Goal: Navigation & Orientation: Find specific page/section

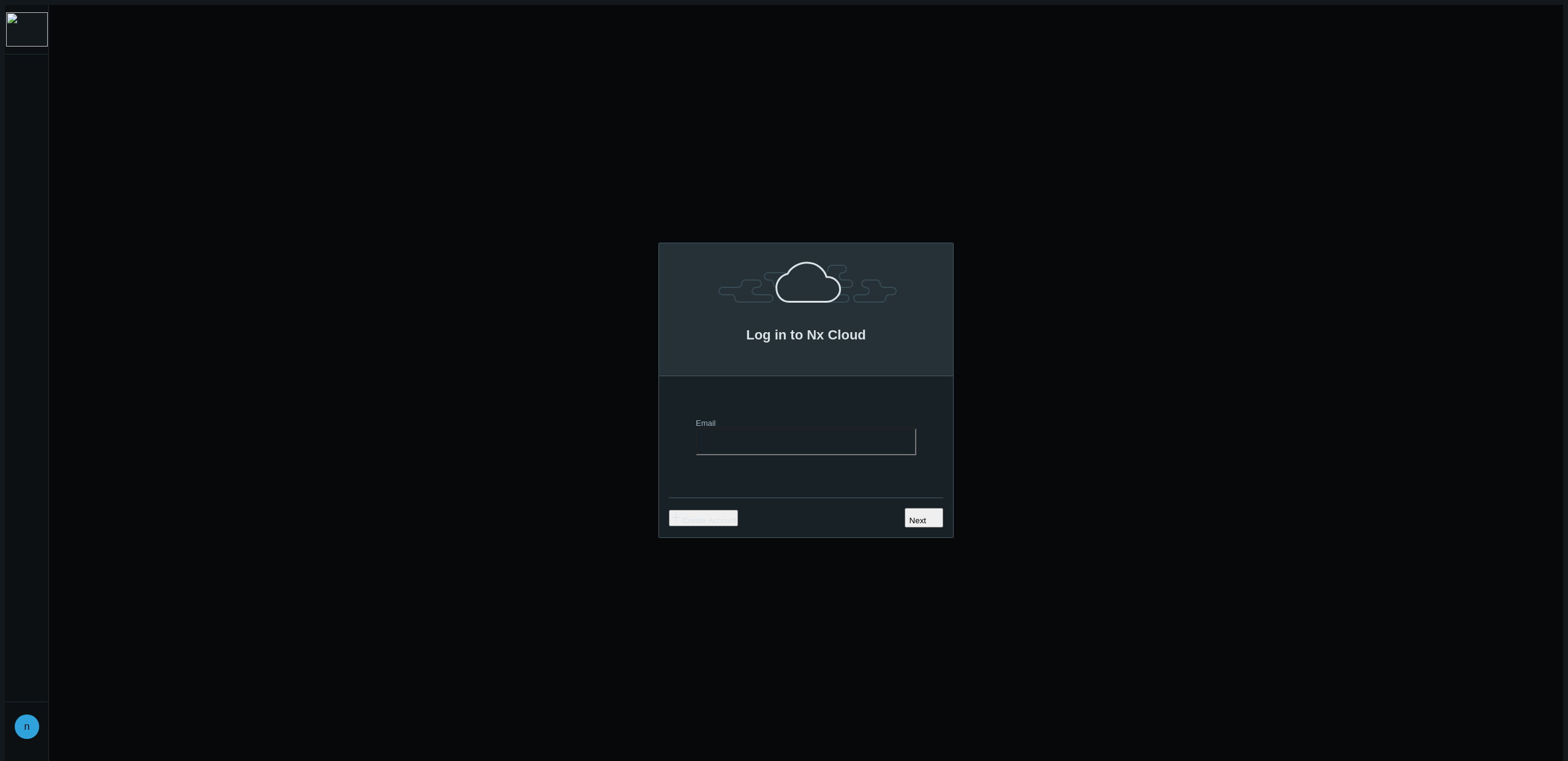
click at [26, 28] on img at bounding box center [27, 29] width 42 height 34
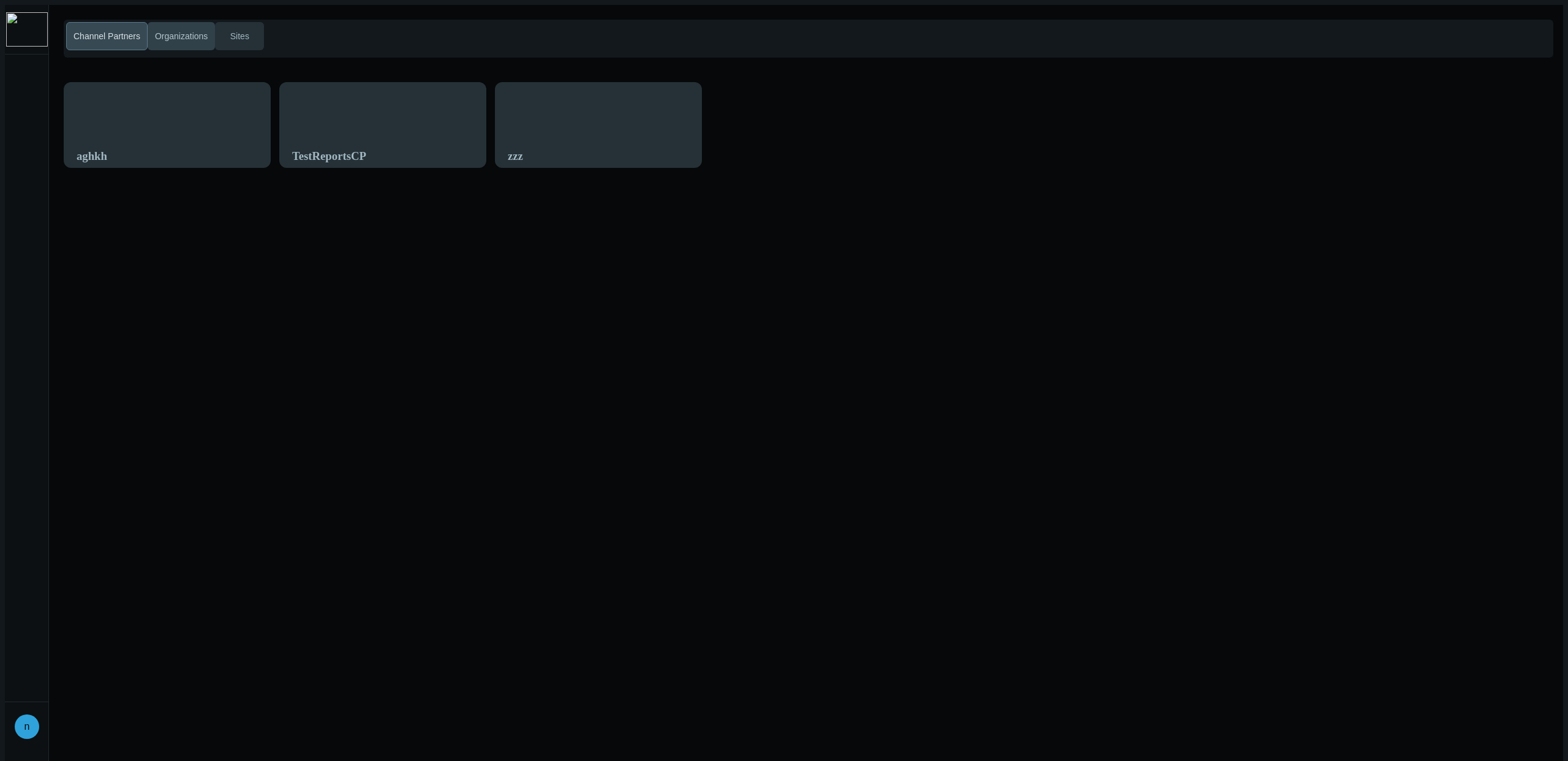
click at [170, 31] on span "Organizations" at bounding box center [181, 36] width 58 height 13
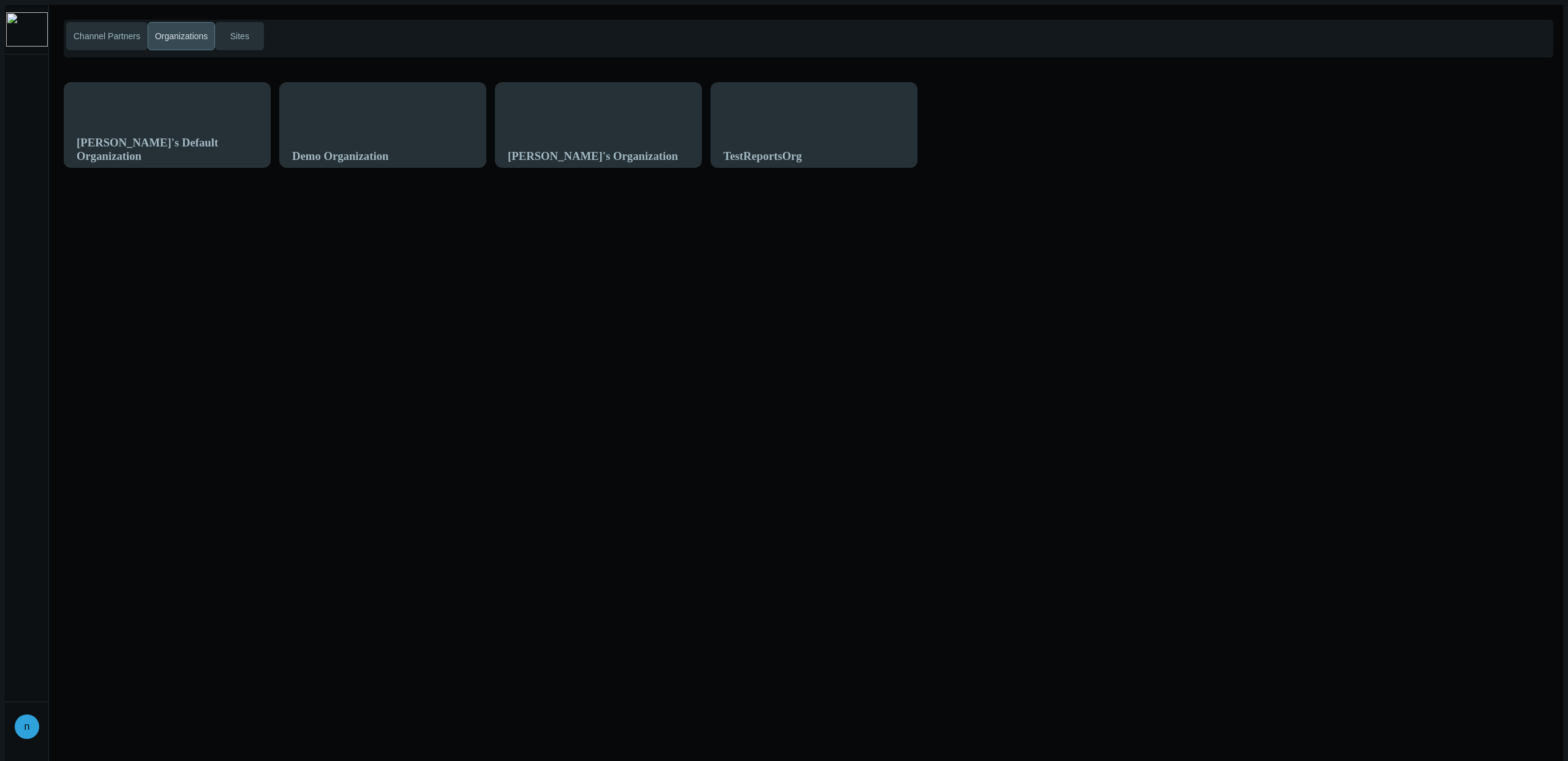
click at [220, 125] on div "[PERSON_NAME]'s Default Organization" at bounding box center [167, 149] width 181 height 50
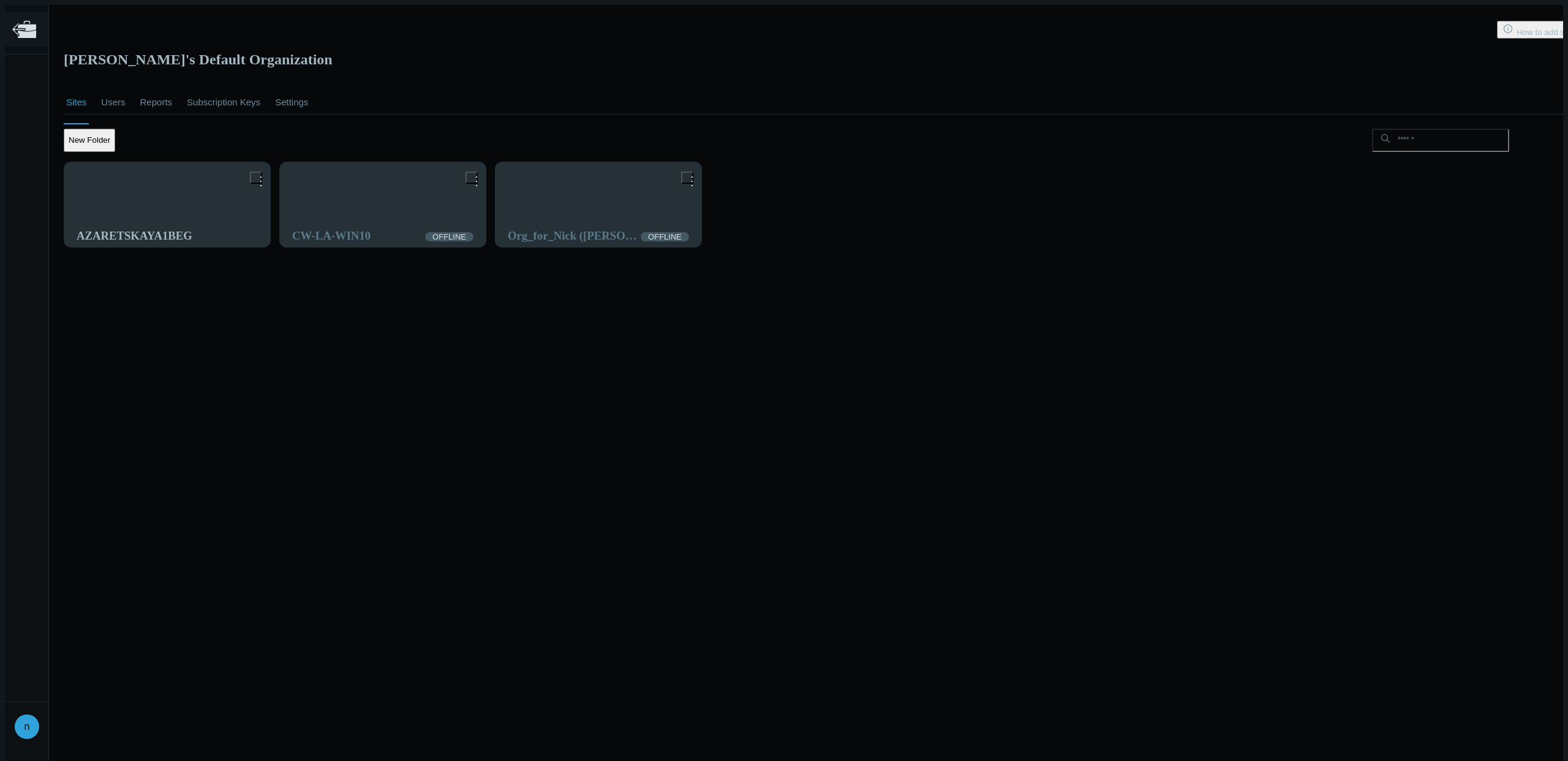
click at [13, 29] on icon at bounding box center [19, 29] width 13 height 13
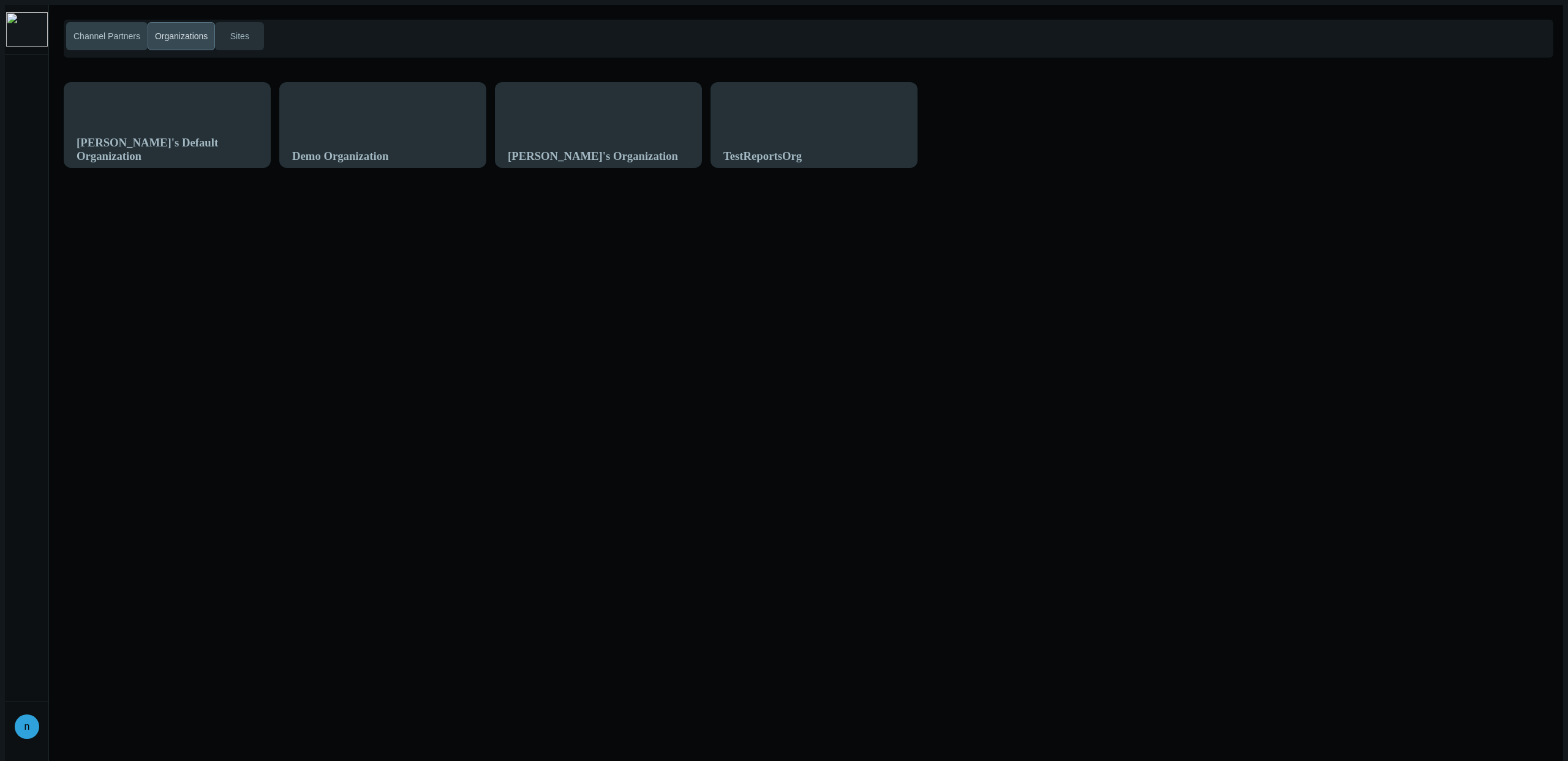
click at [96, 30] on span "Channel Partners" at bounding box center [107, 36] width 72 height 13
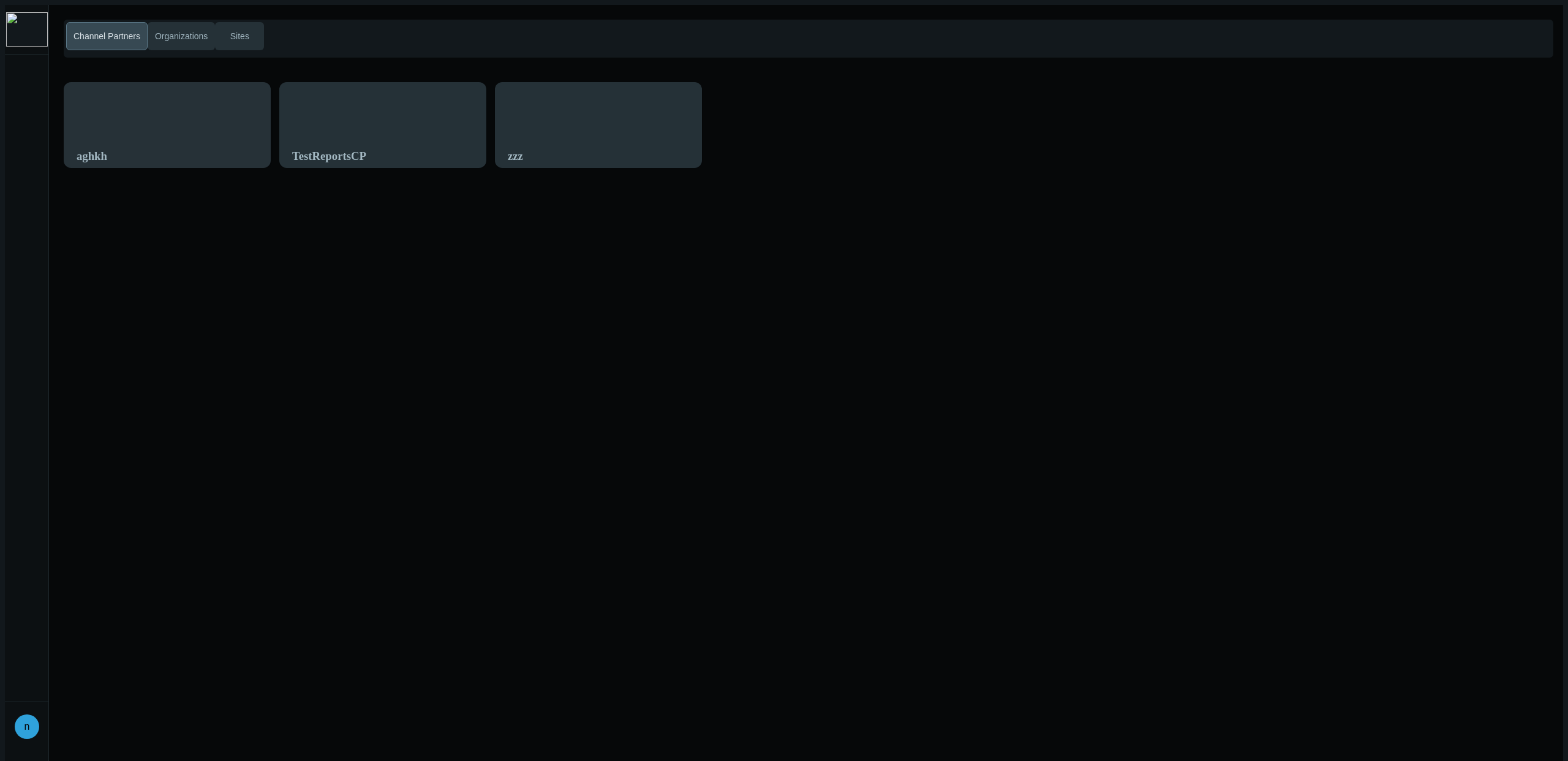
click at [167, 138] on div "aghkh" at bounding box center [167, 156] width 181 height 36
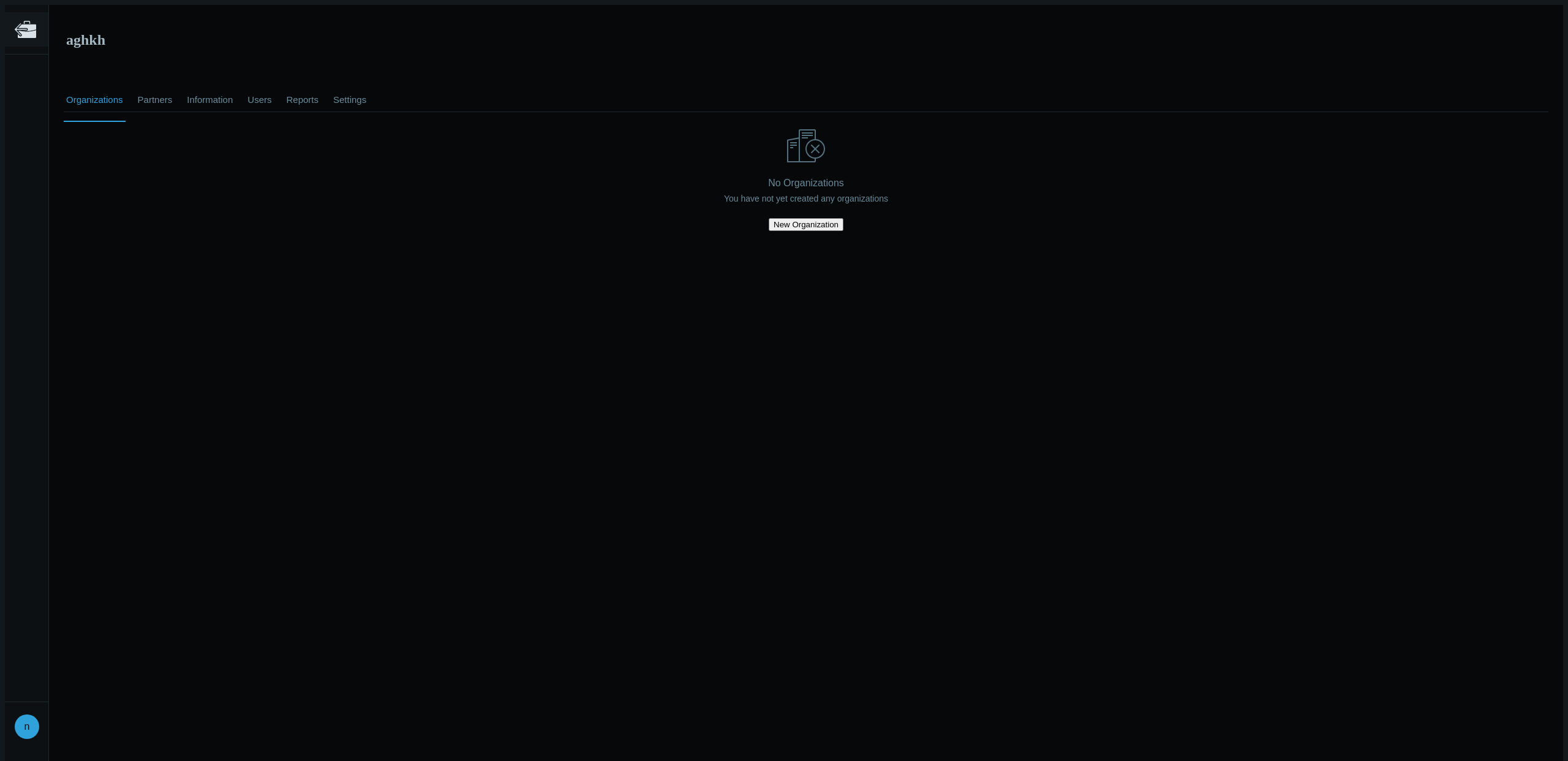
click at [31, 28] on icon at bounding box center [27, 29] width 18 height 17
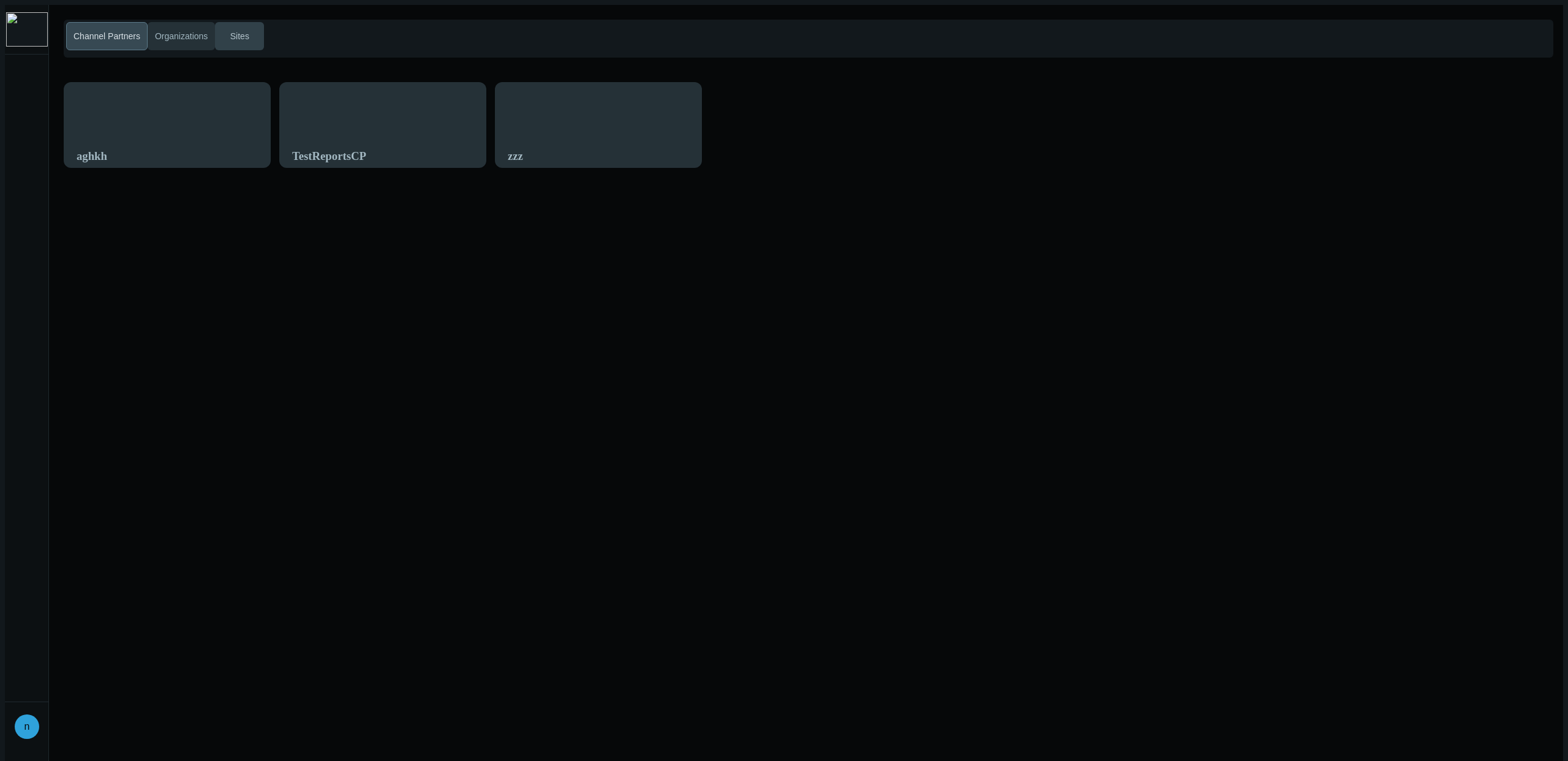
click at [228, 30] on span "Sites" at bounding box center [240, 36] width 24 height 13
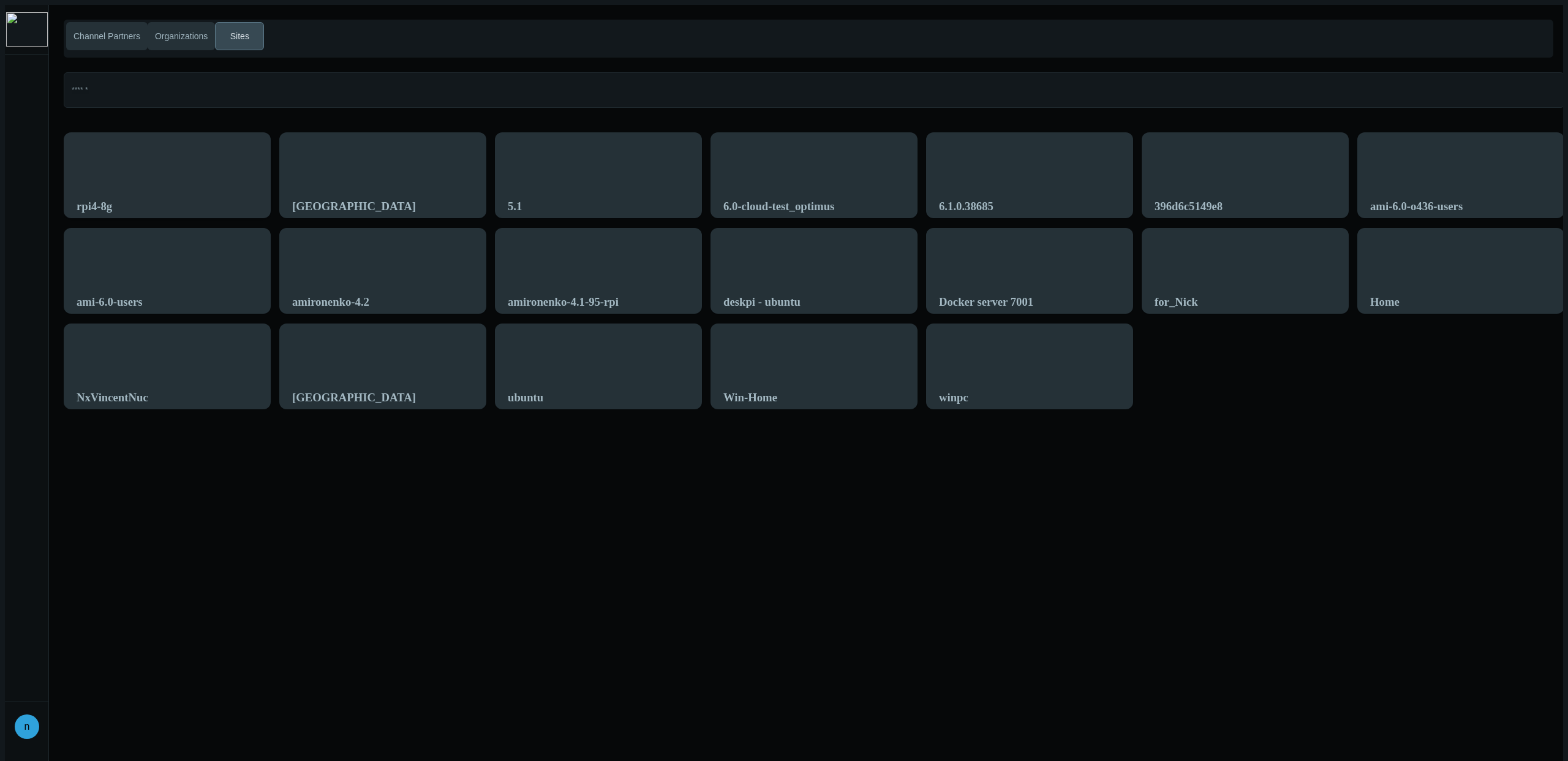
click at [181, 149] on div "rpi4-8g" at bounding box center [167, 182] width 206 height 99
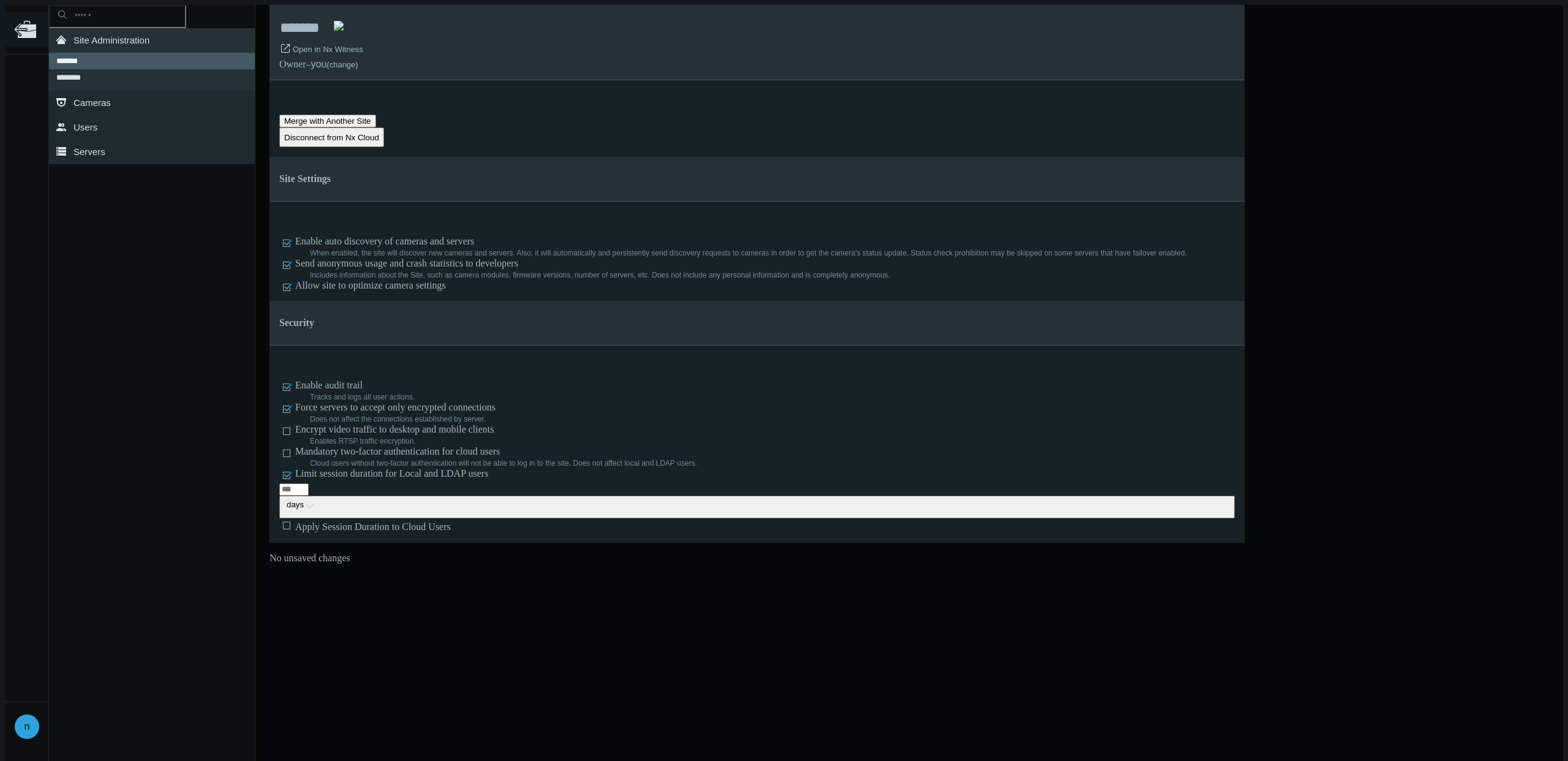
click at [24, 32] on icon at bounding box center [27, 29] width 18 height 17
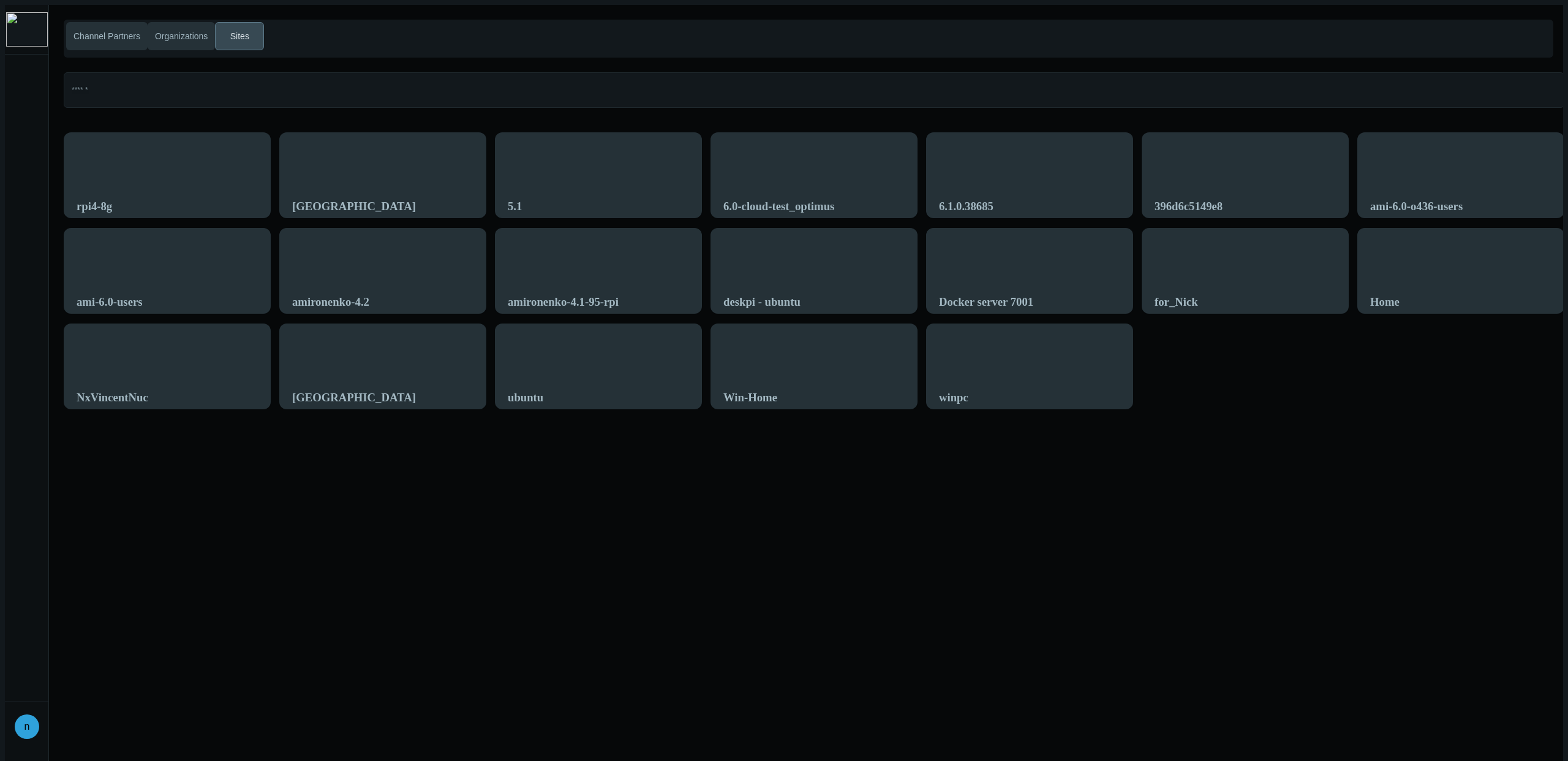
click at [1353, 407] on div "Channel Partners Organizations Sites rpi4-8g SOFIA 5.1 6.0-cloud-test_optimus 6…" at bounding box center [806, 385] width 1514 height 761
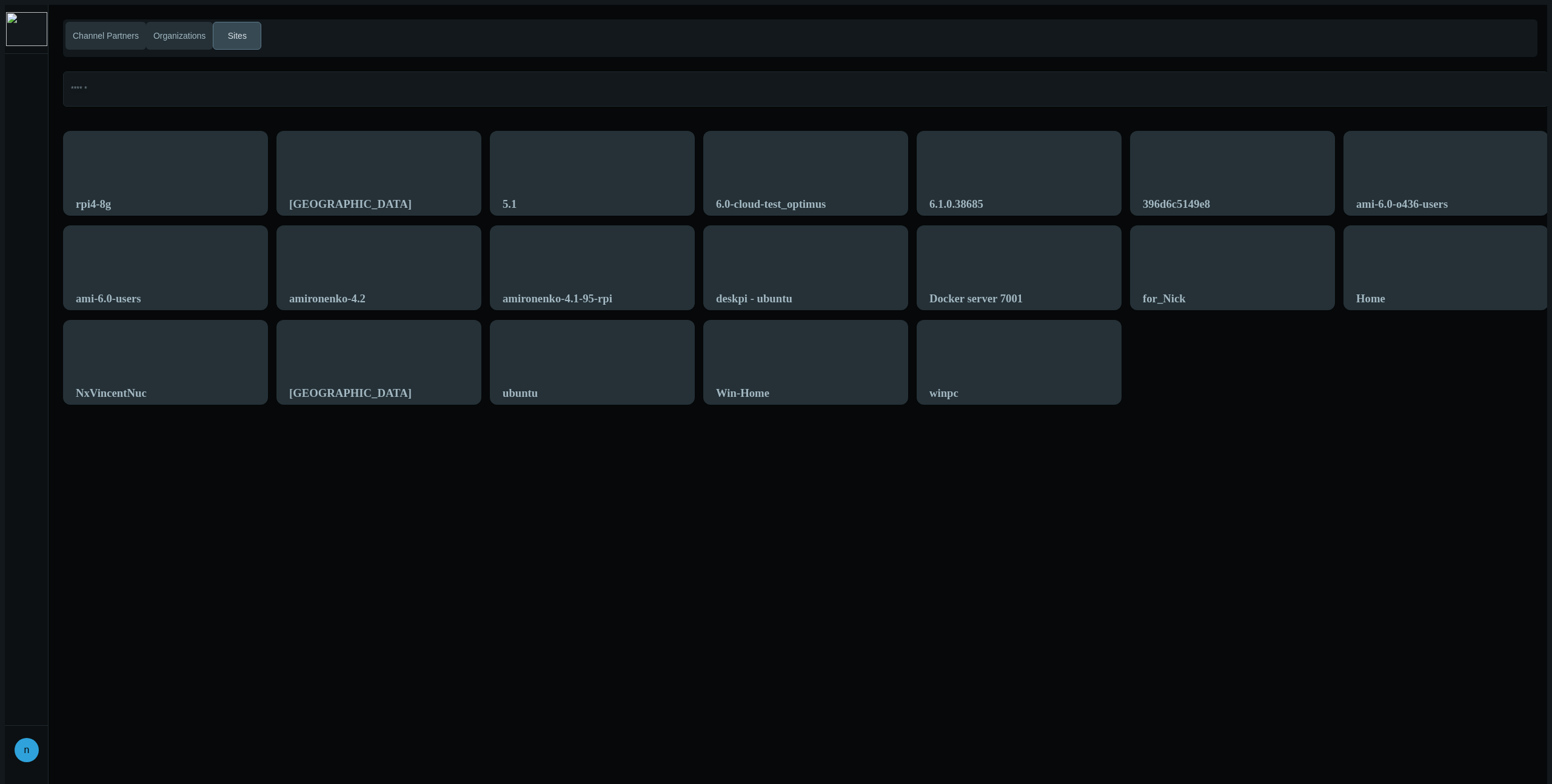
click at [1225, 386] on div "Channel Partners Organizations Sites rpi4-8g SOFIA 5.1 6.0-cloud-test_optimus 6…" at bounding box center [797, 397] width 1498 height 784
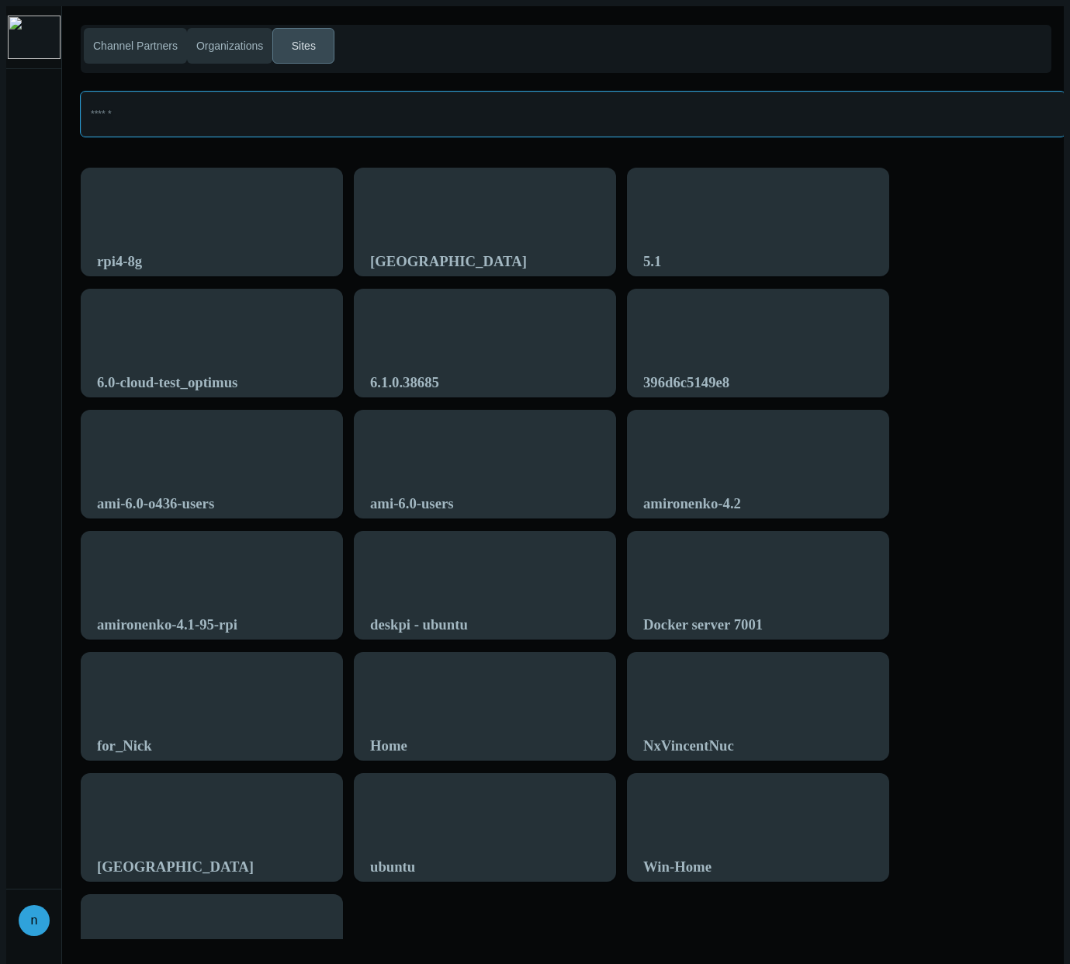
click at [802, 92] on input at bounding box center [573, 114] width 985 height 45
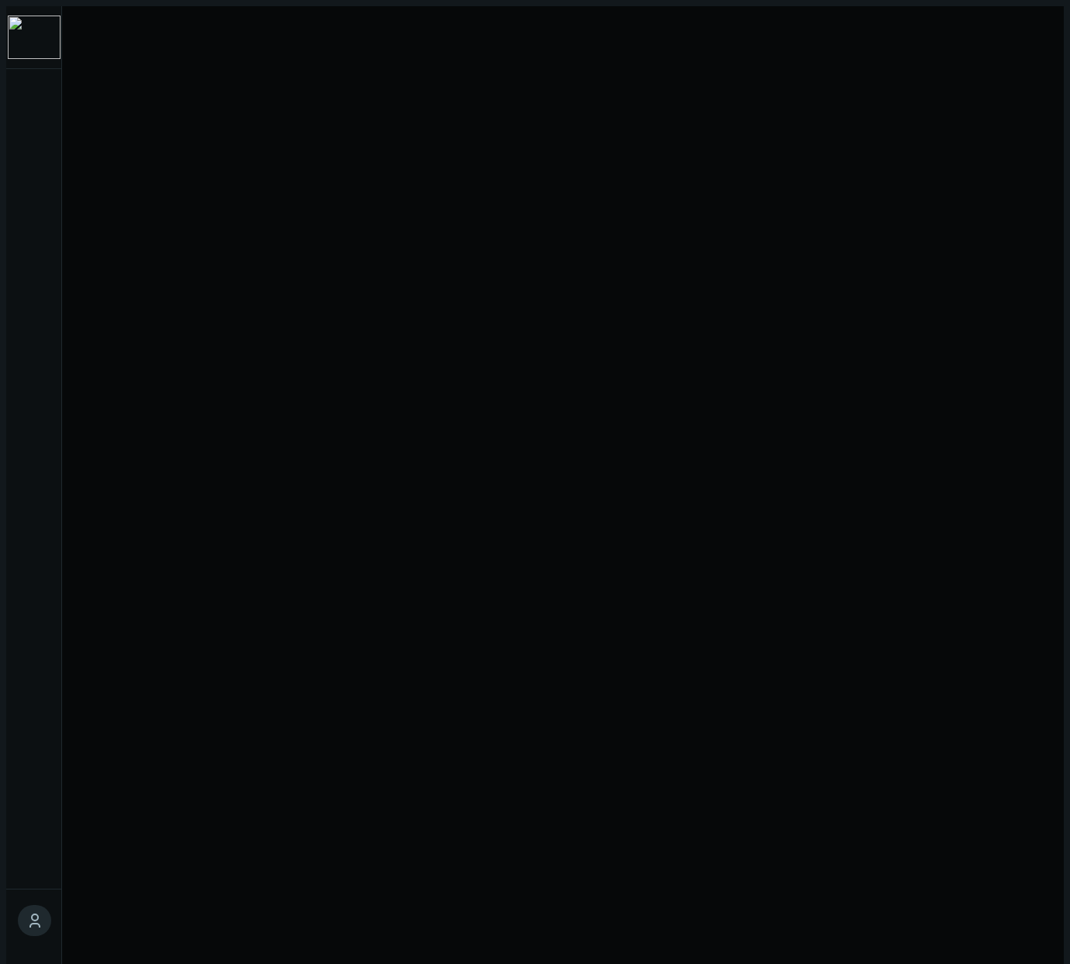
click at [803, 203] on div at bounding box center [563, 488] width 1002 height 964
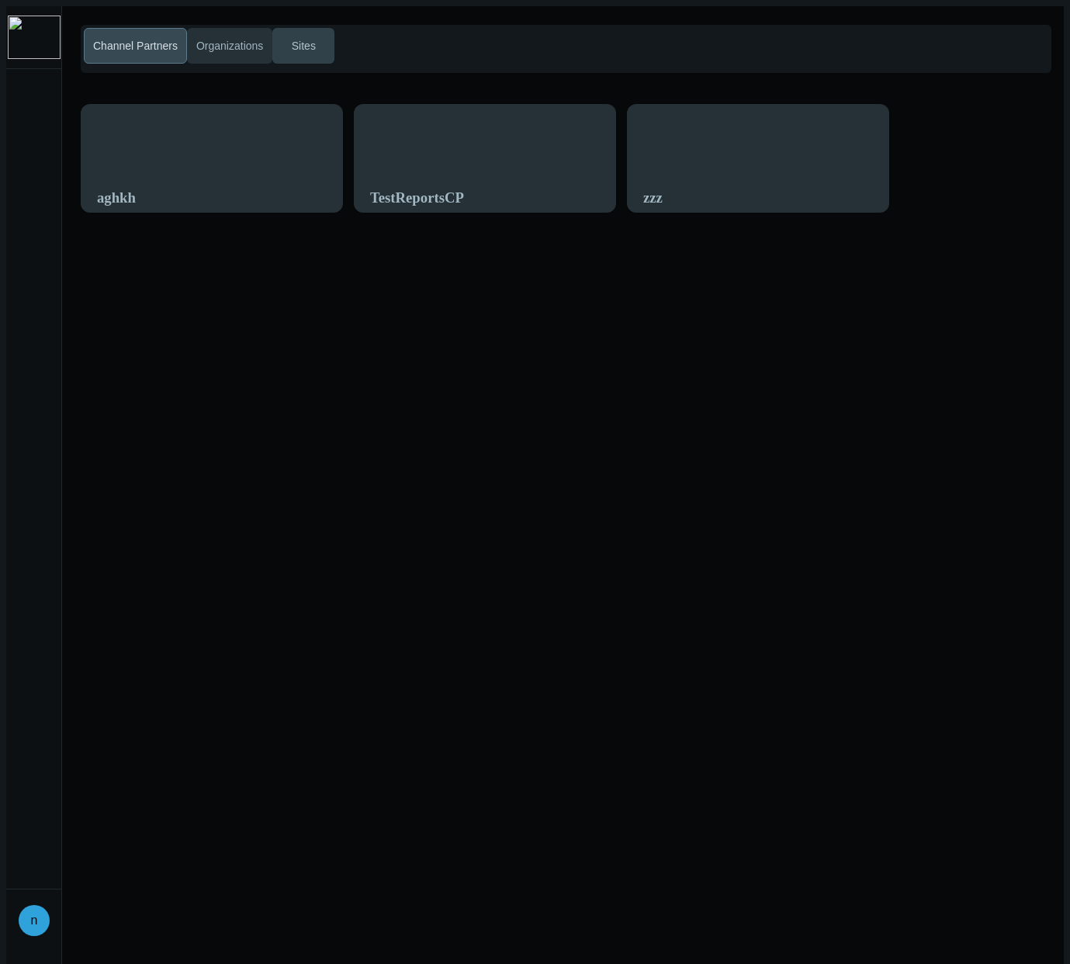
click at [295, 47] on span "Sites" at bounding box center [304, 46] width 30 height 16
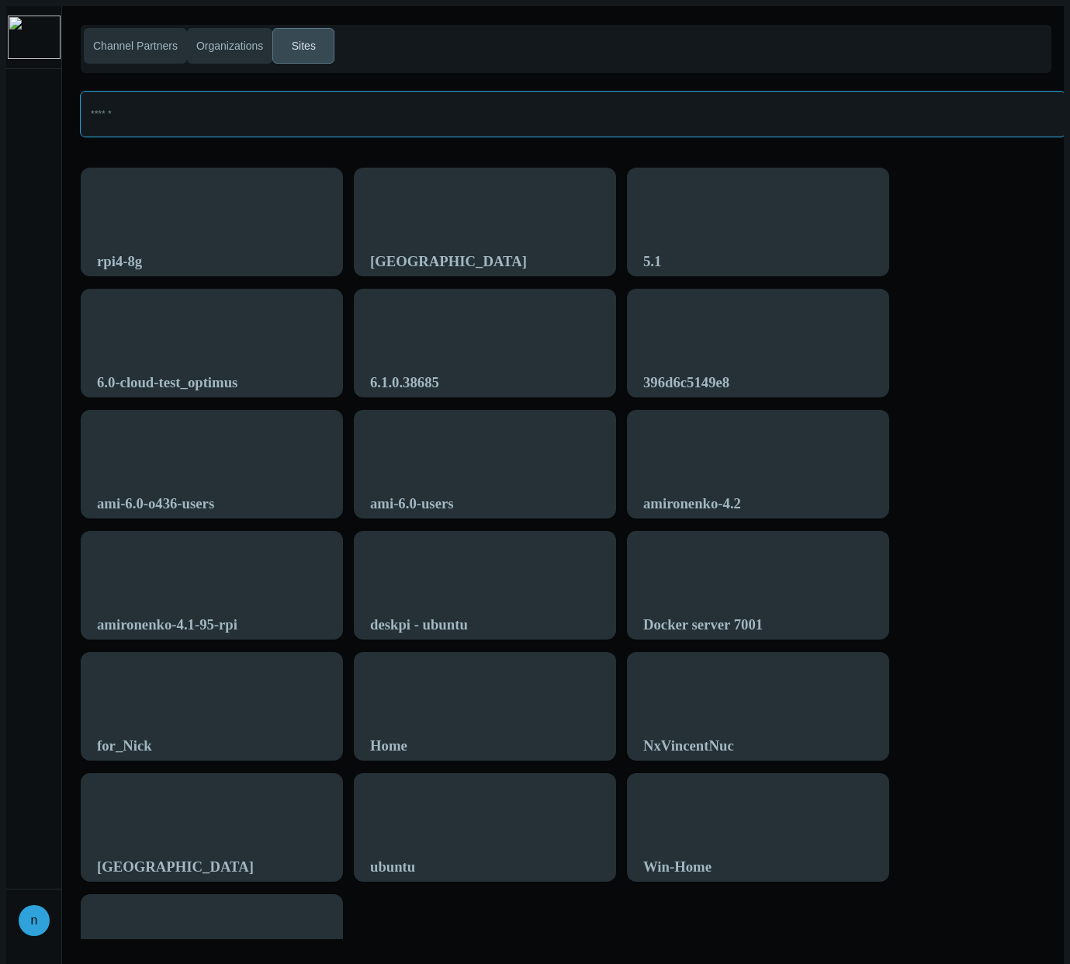
click at [467, 104] on input at bounding box center [573, 114] width 985 height 45
click at [1041, 260] on nx-virtual-scroll "rpi4-8g SOFIA 5.1 6.0-cloud-test_optimus 6.1.0.38685 396d6c5149e8 ami-6.0-o436-…" at bounding box center [572, 553] width 983 height 771
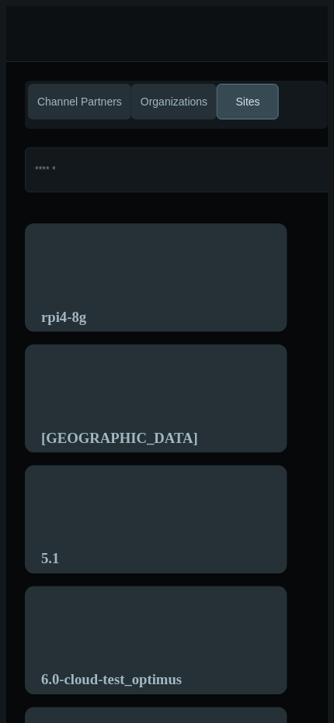
click at [71, 94] on span "Channel Partners" at bounding box center [79, 102] width 91 height 16
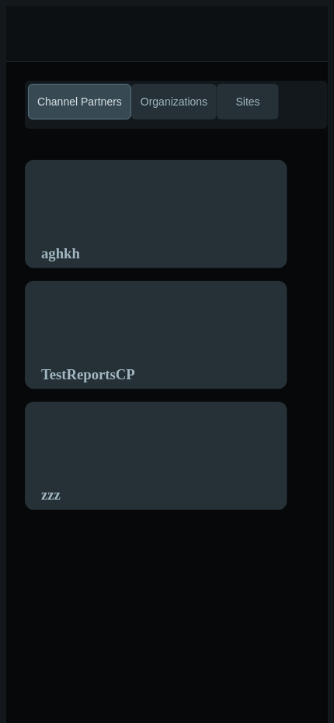
click at [155, 98] on span "Organizations" at bounding box center [173, 102] width 73 height 16
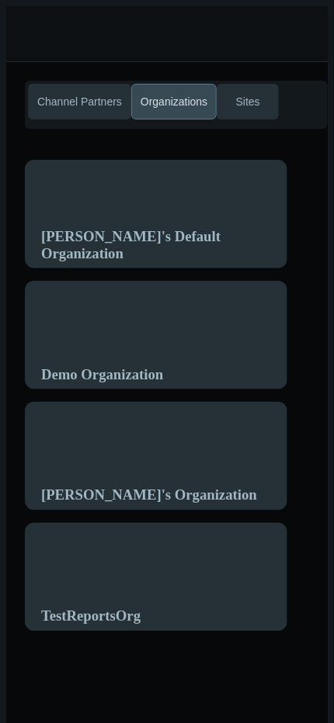
click at [233, 101] on span "Sites" at bounding box center [248, 102] width 30 height 16
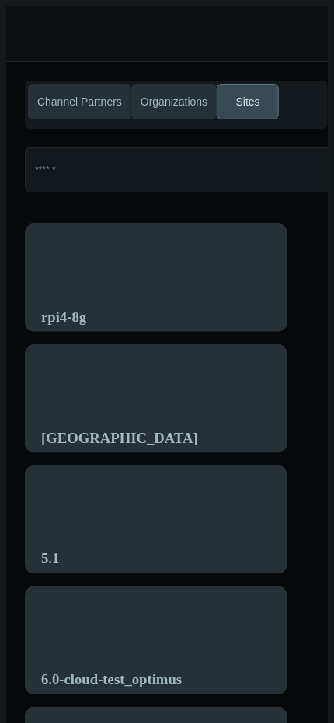
click at [68, 85] on button "Channel Partners" at bounding box center [79, 102] width 103 height 36
